Goal: Information Seeking & Learning: Learn about a topic

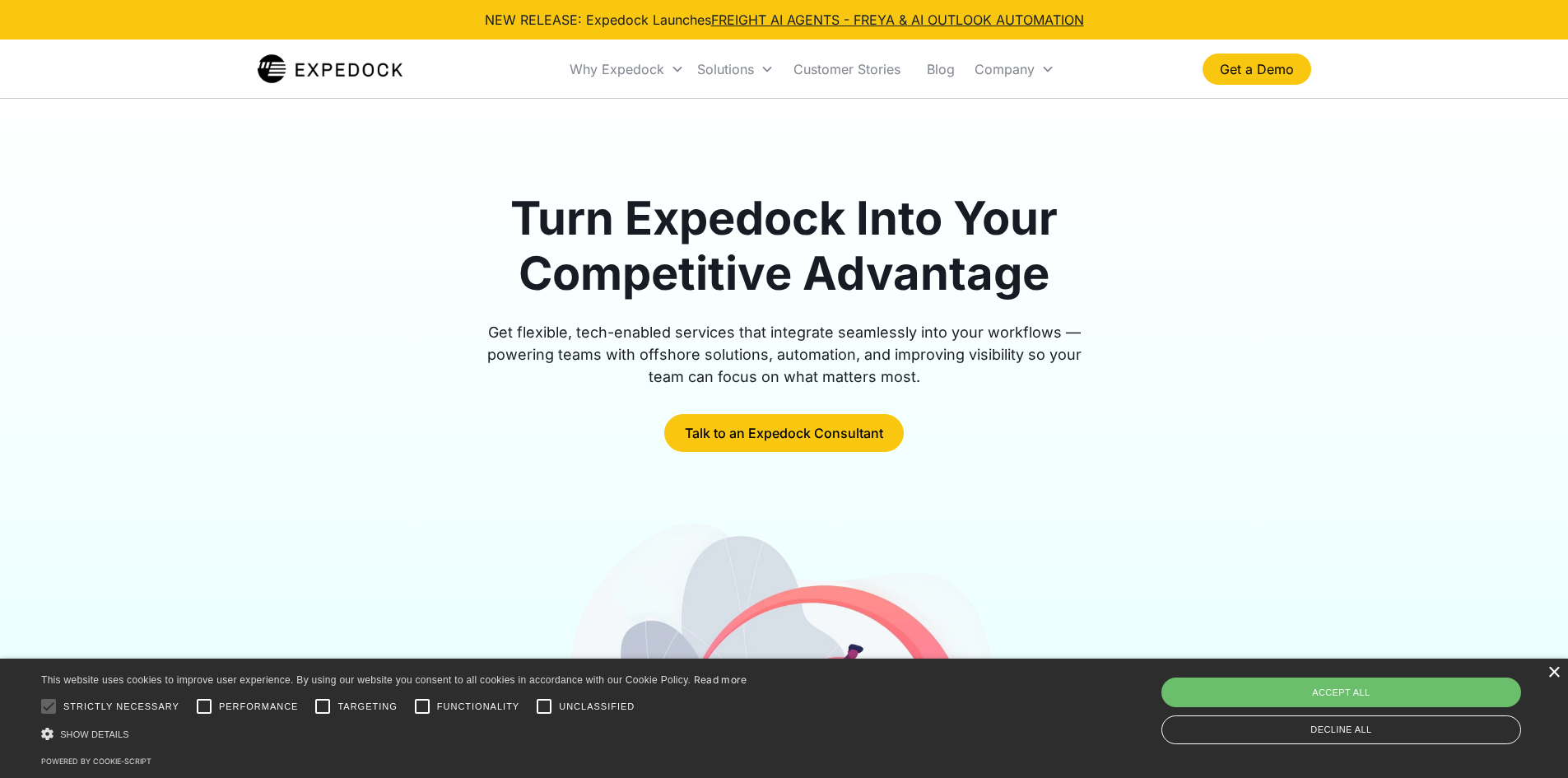
click at [1547, 669] on div "×" at bounding box center [1553, 673] width 13 height 13
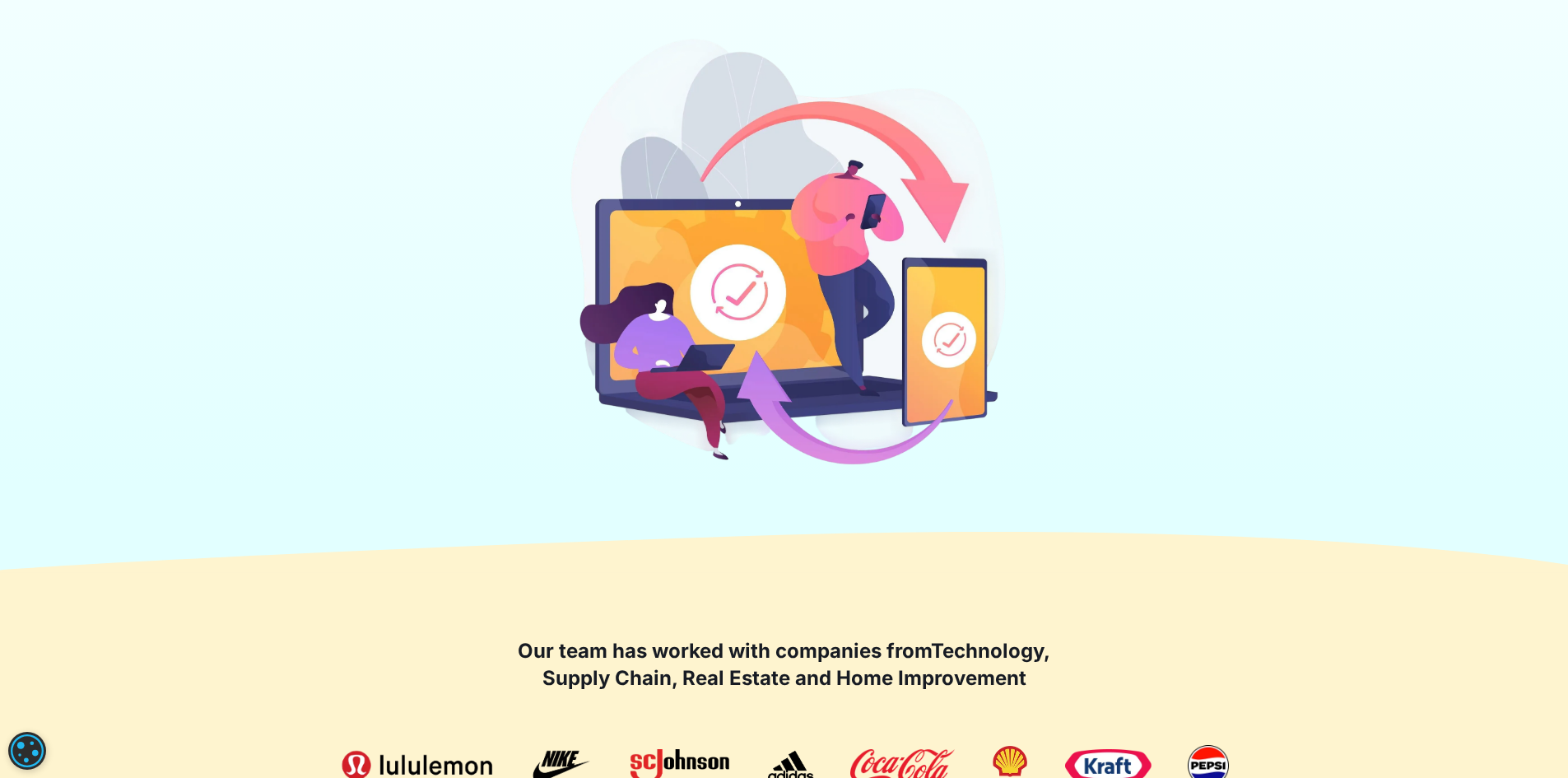
scroll to position [411, 0]
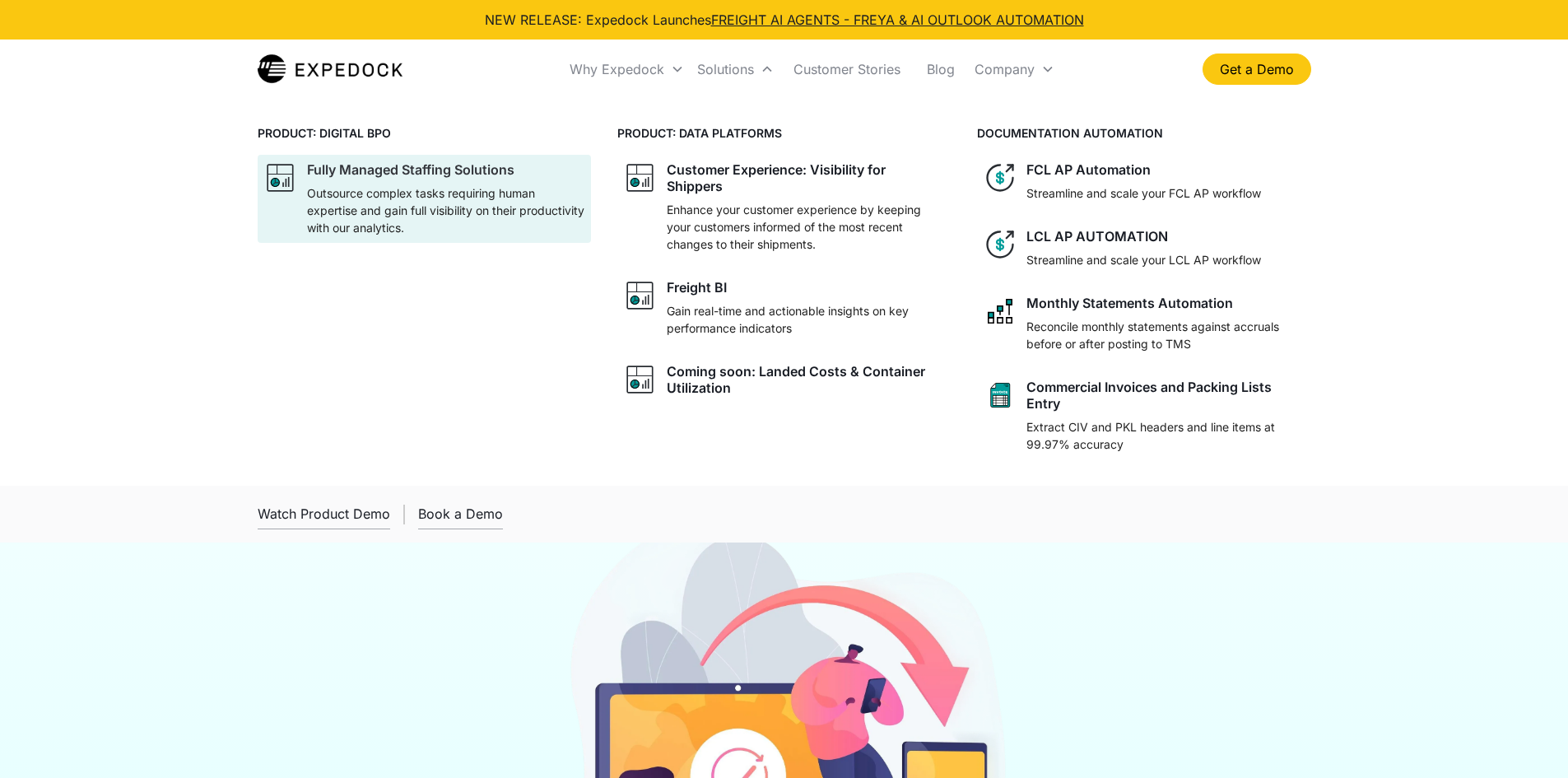
click at [511, 172] on div "Fully Managed Staffing Solutions" at bounding box center [411, 170] width 208 height 17
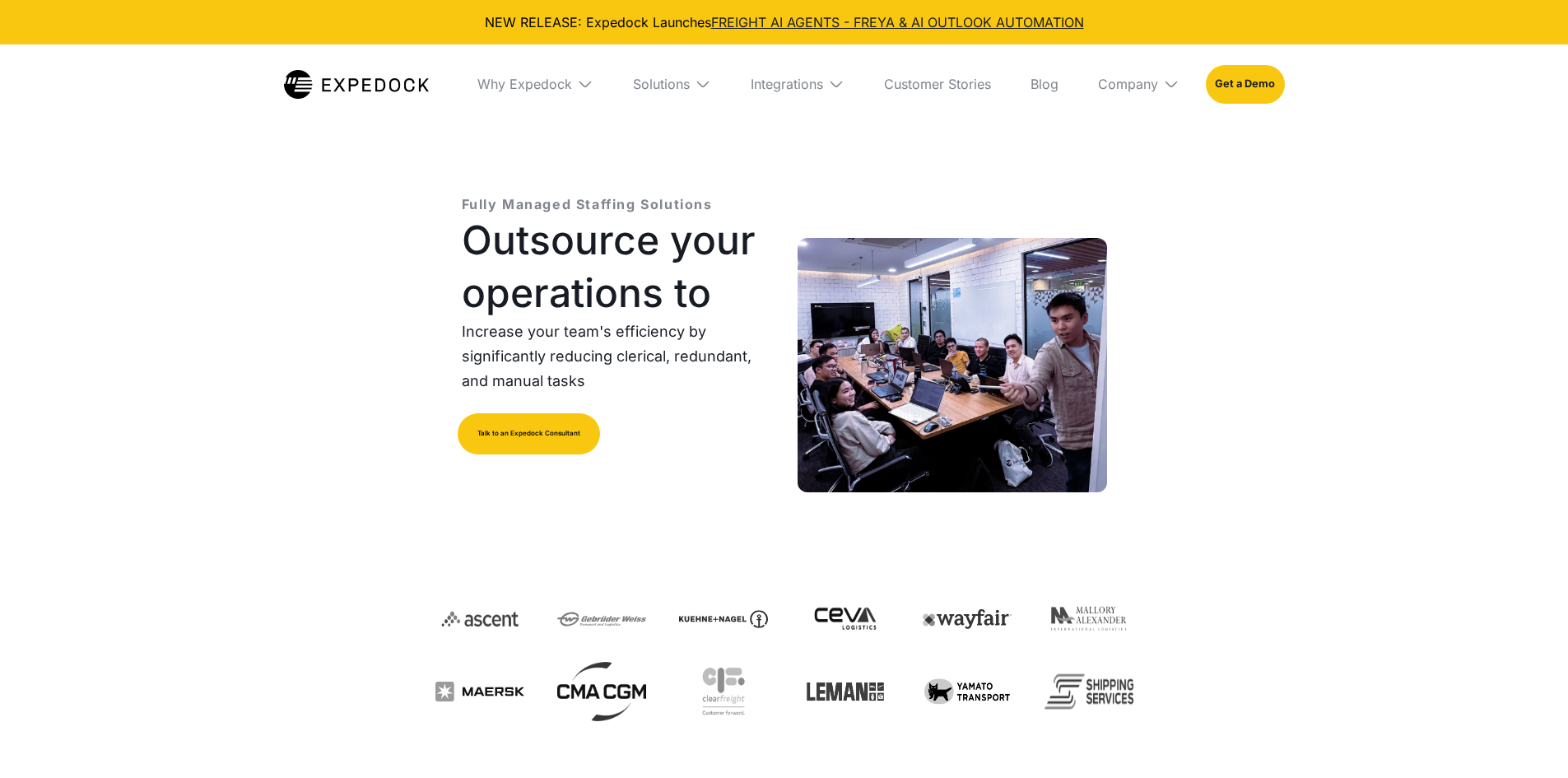
select select
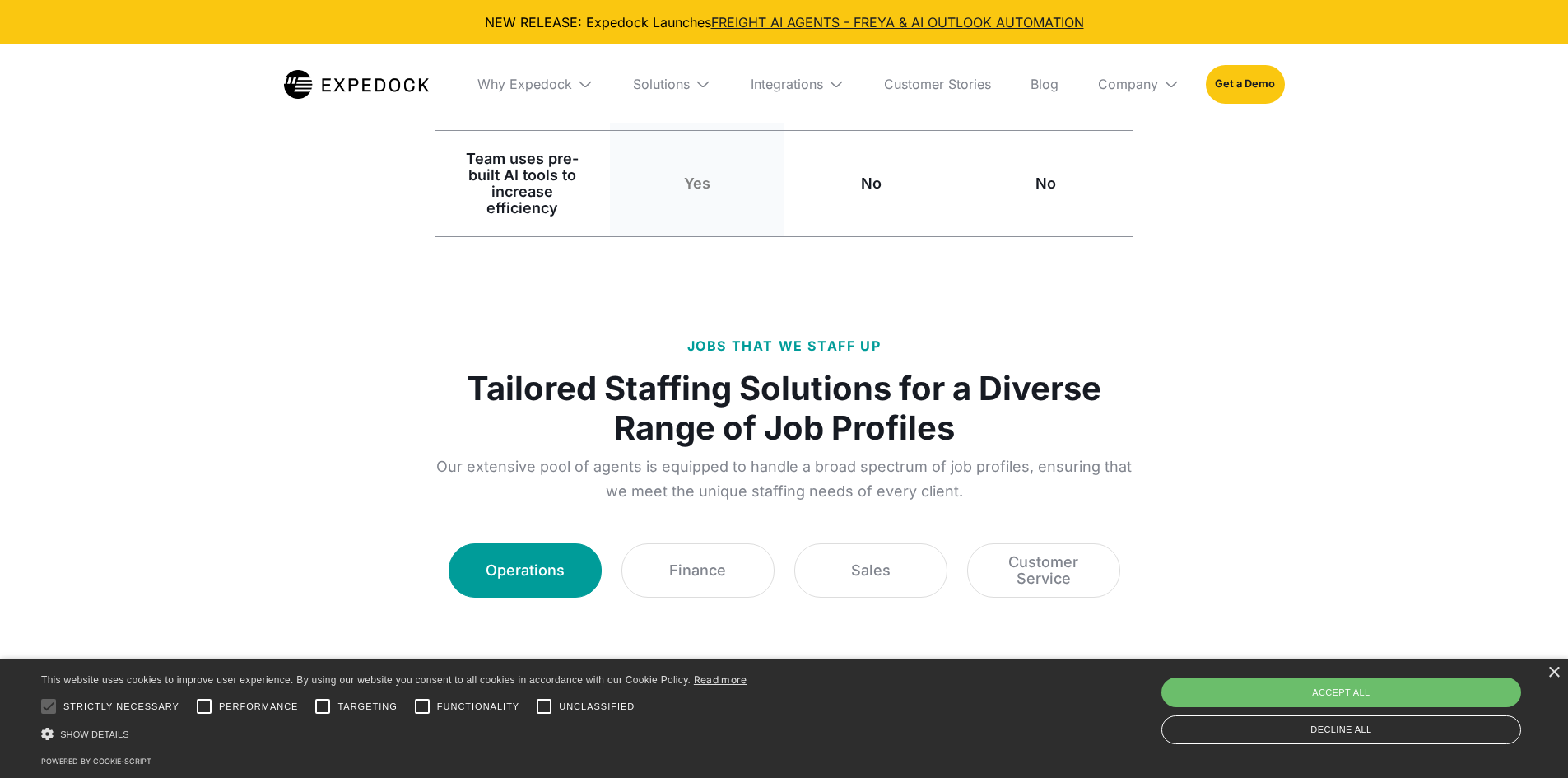
scroll to position [2140, 0]
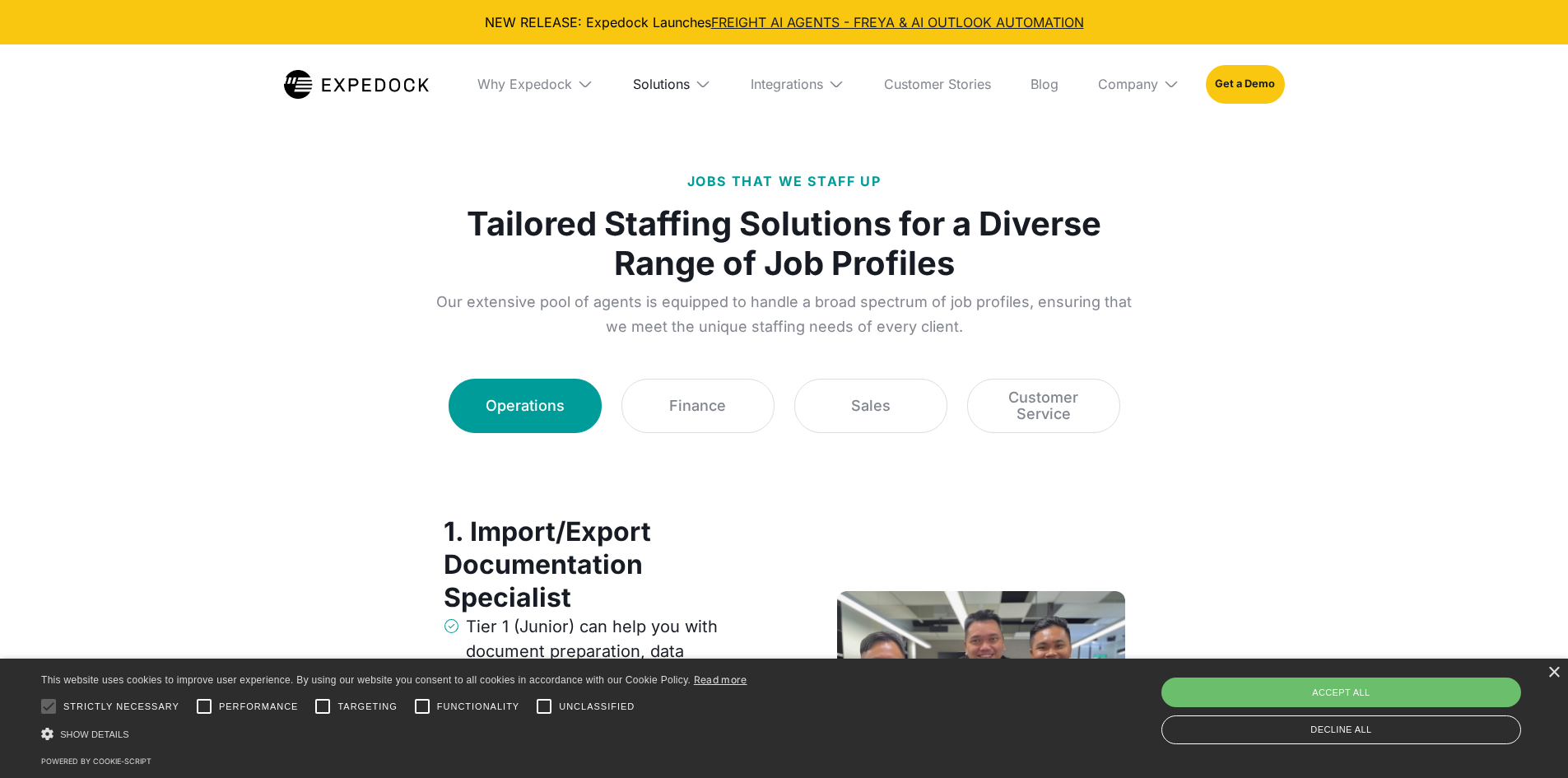
click at [663, 86] on div "Solutions" at bounding box center [661, 84] width 57 height 17
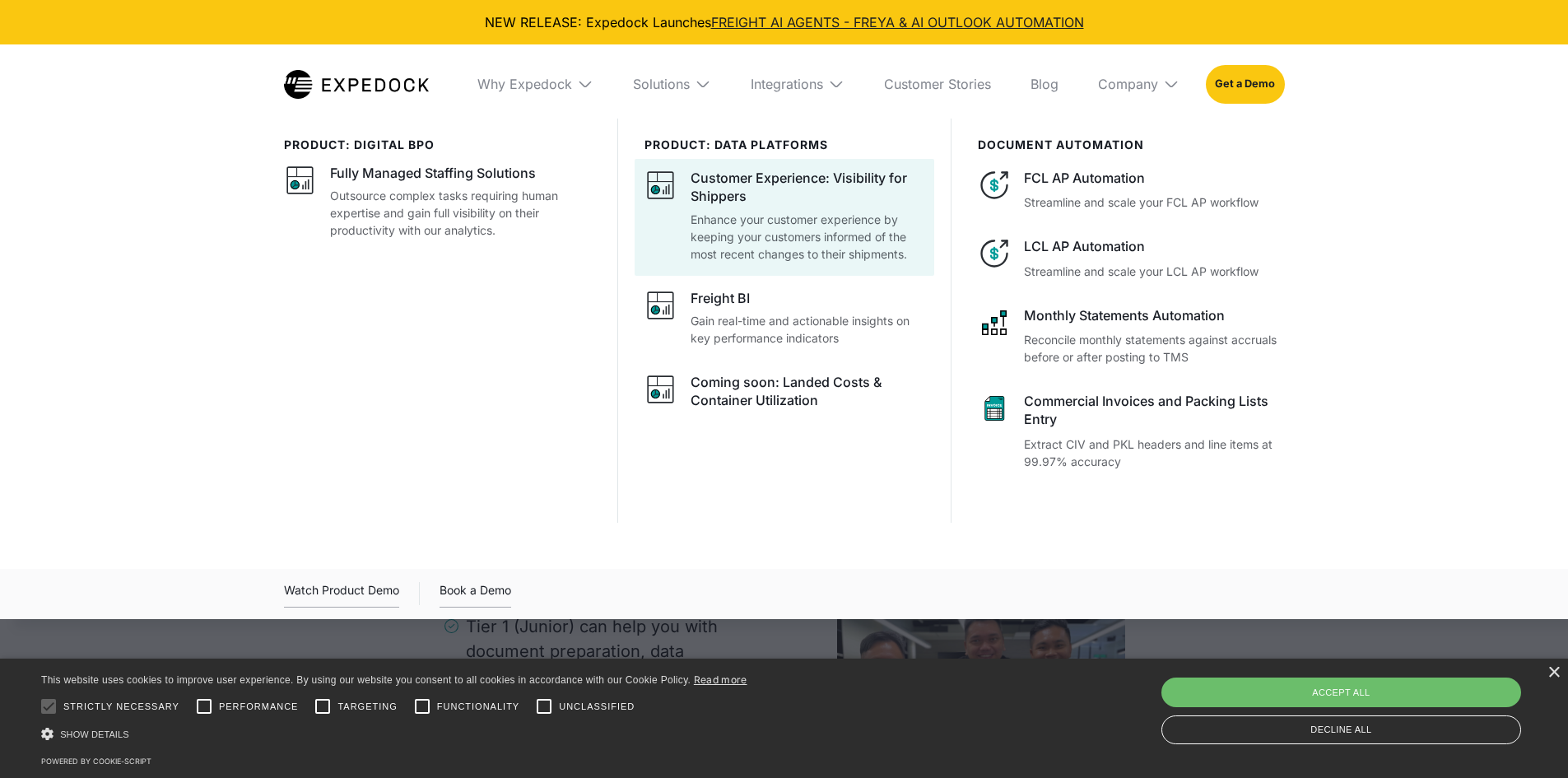
click at [675, 173] on img at bounding box center [660, 185] width 33 height 33
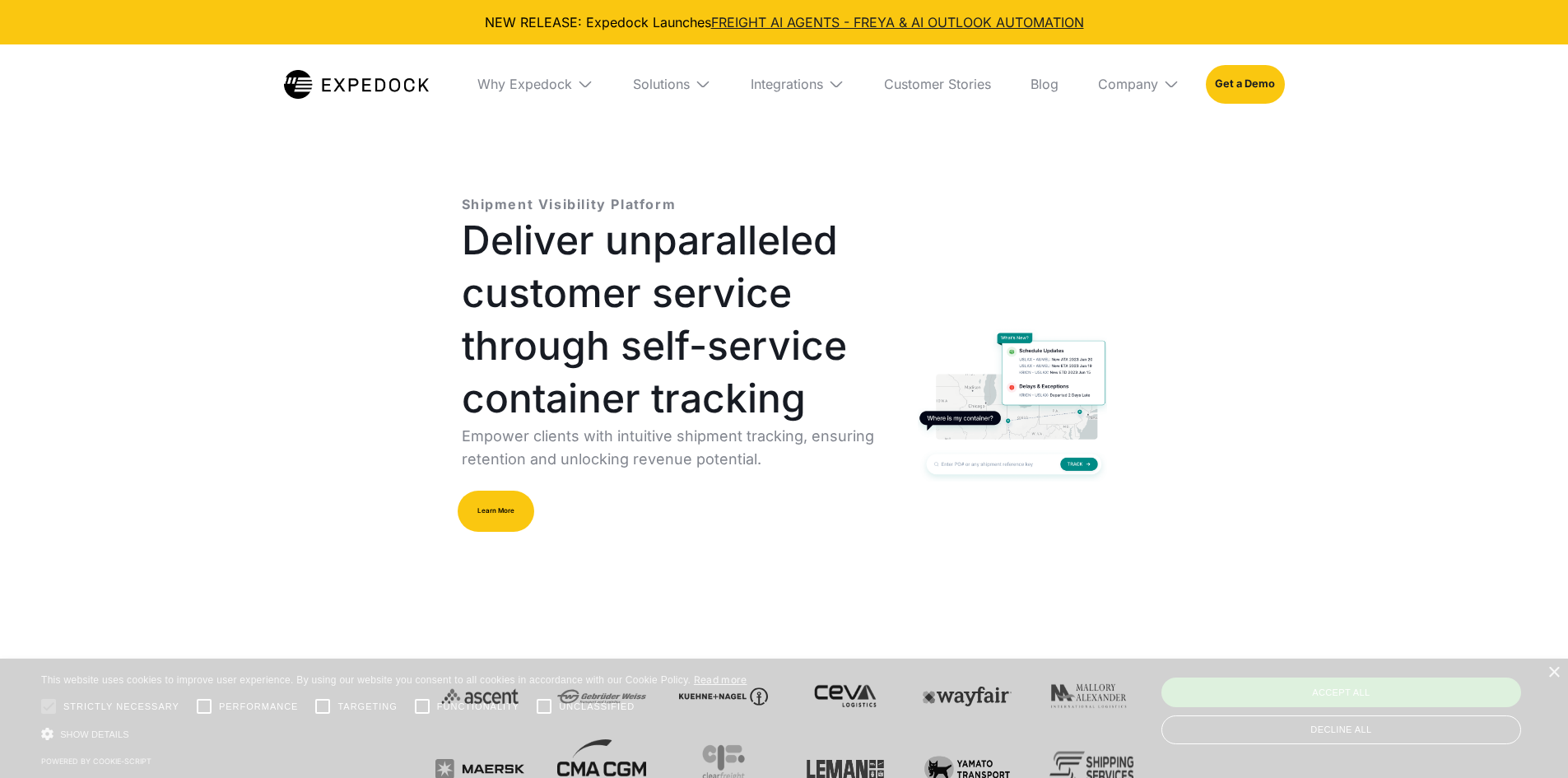
select select
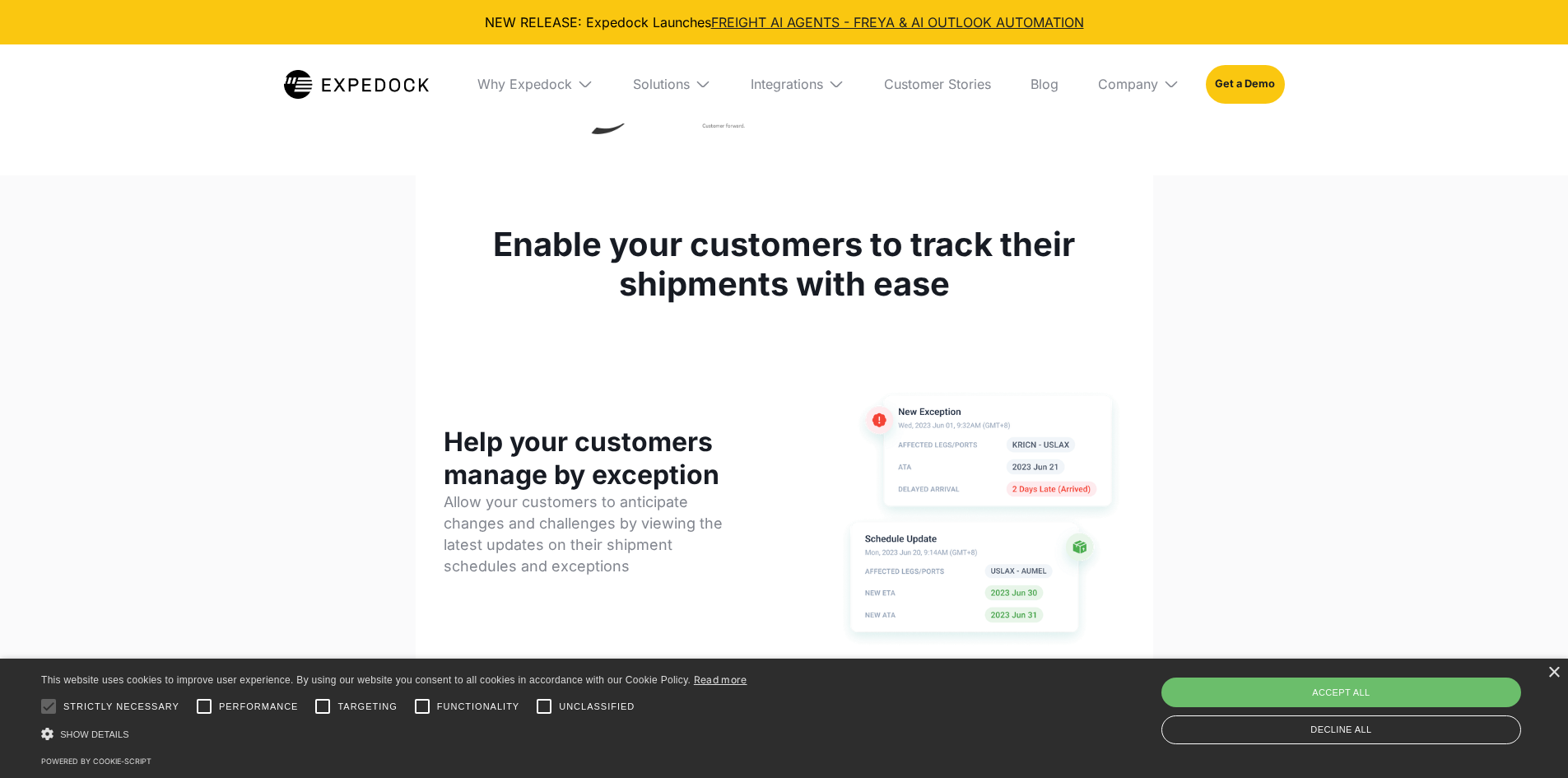
scroll to position [823, 0]
